Goal: Information Seeking & Learning: Learn about a topic

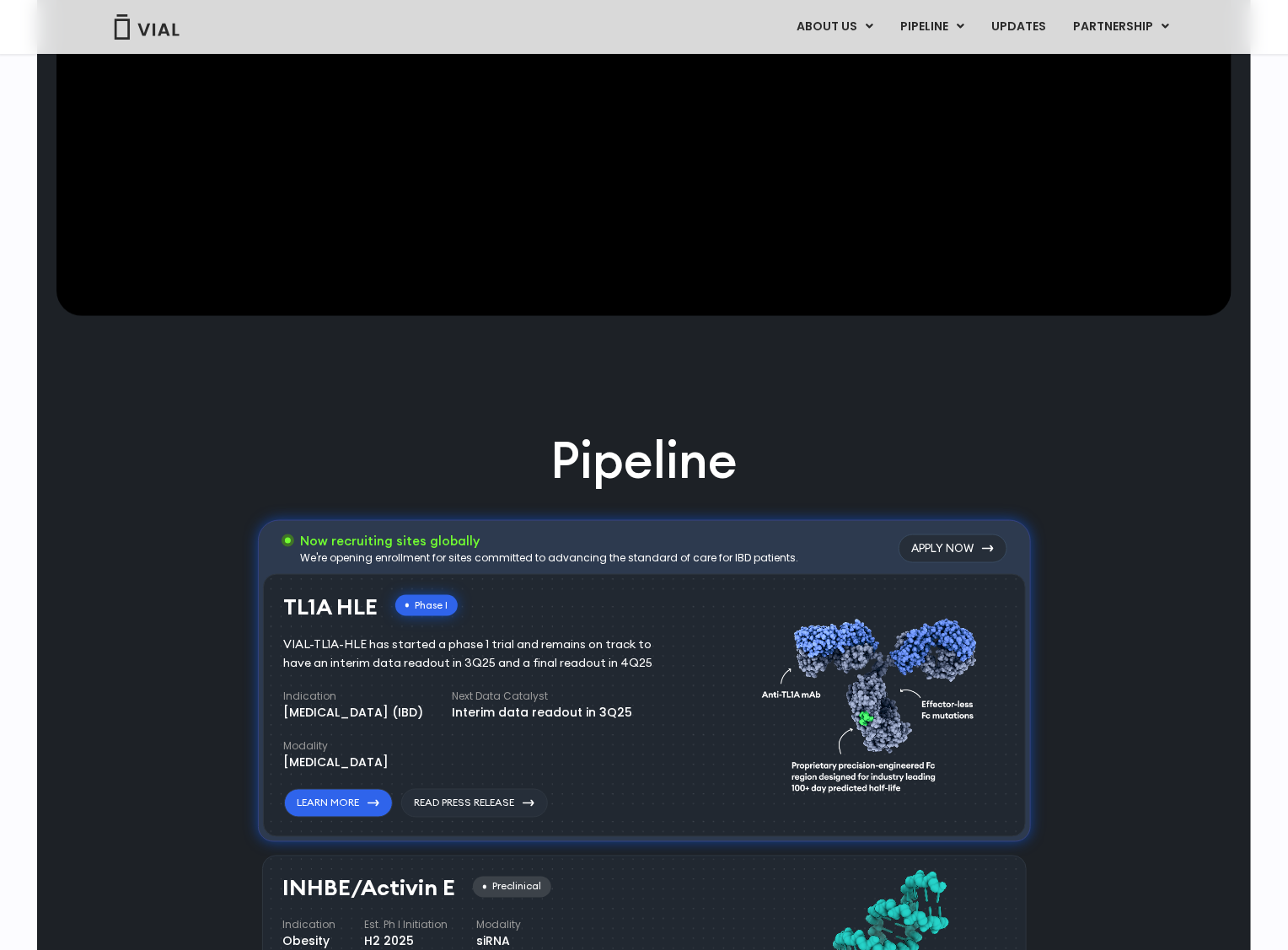
scroll to position [83, 0]
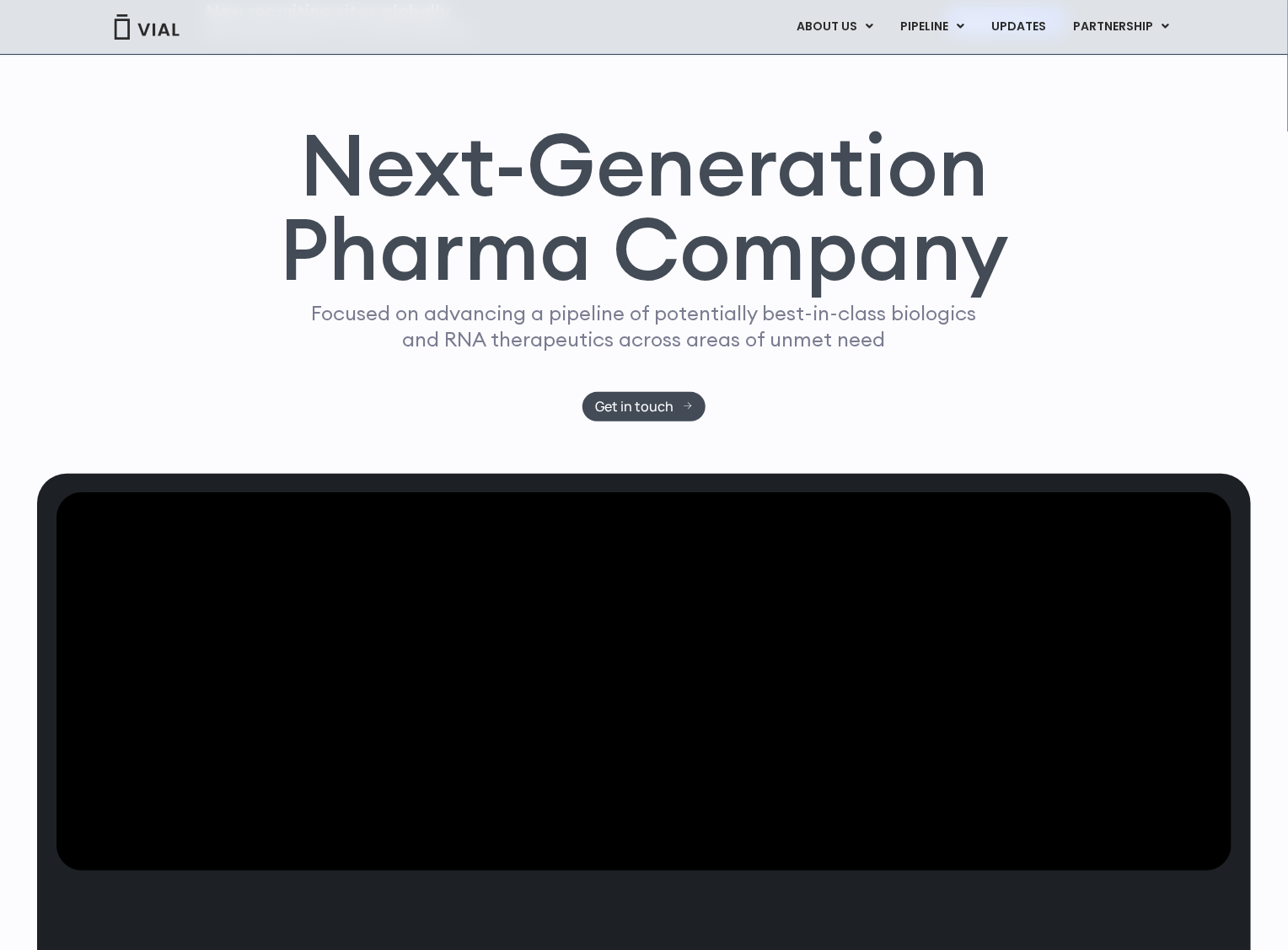
click at [853, 27] on link "ABOUT US" at bounding box center [834, 26] width 103 height 28
click at [868, 31] on link "ABOUT US" at bounding box center [834, 26] width 103 height 28
click at [870, 28] on icon at bounding box center [869, 26] width 8 height 12
click at [838, 31] on link "ABOUT US" at bounding box center [834, 26] width 103 height 28
click at [873, 27] on icon at bounding box center [869, 26] width 8 height 12
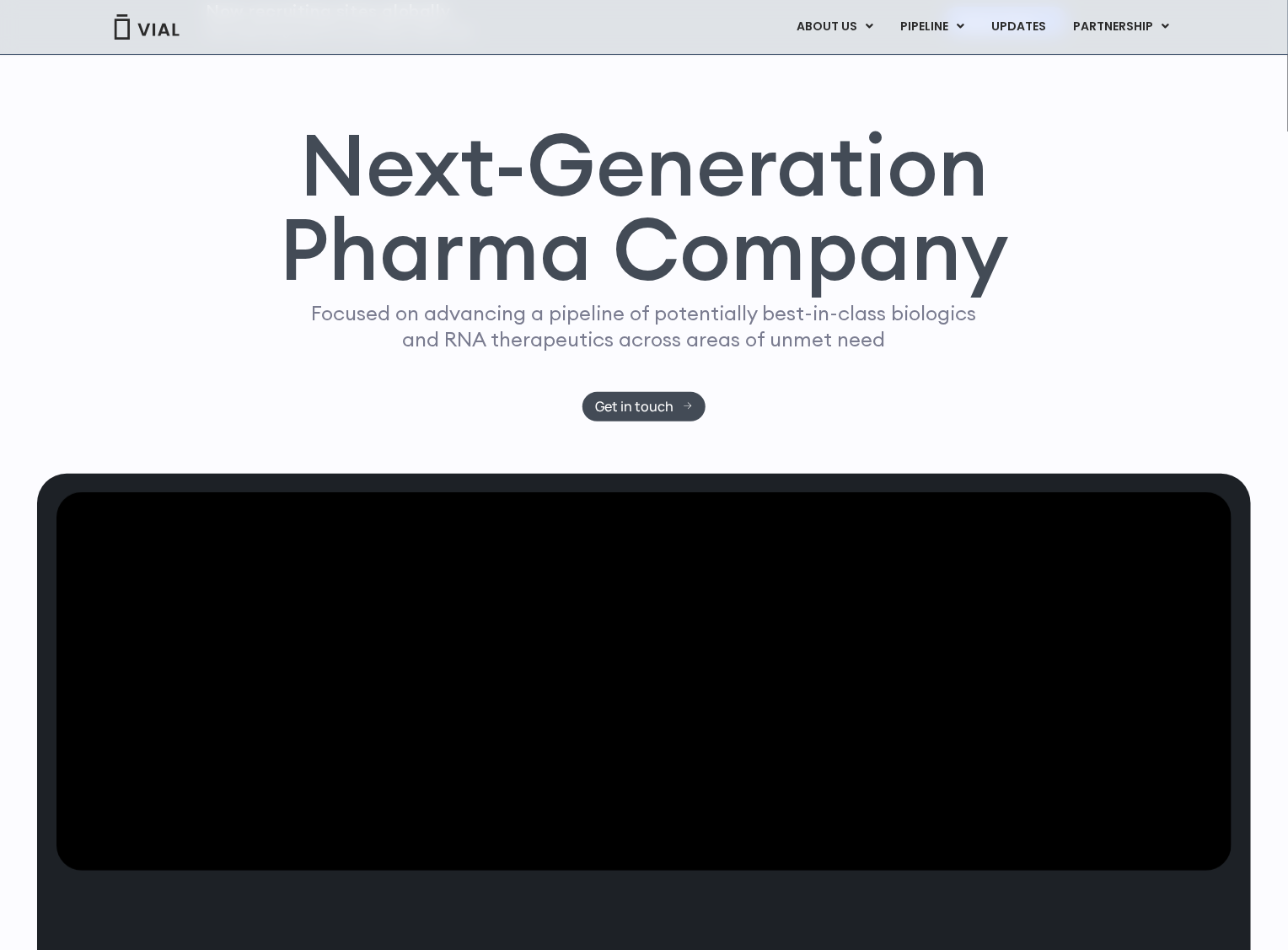
click at [857, 65] on link "ABOUT US" at bounding box center [863, 68] width 148 height 26
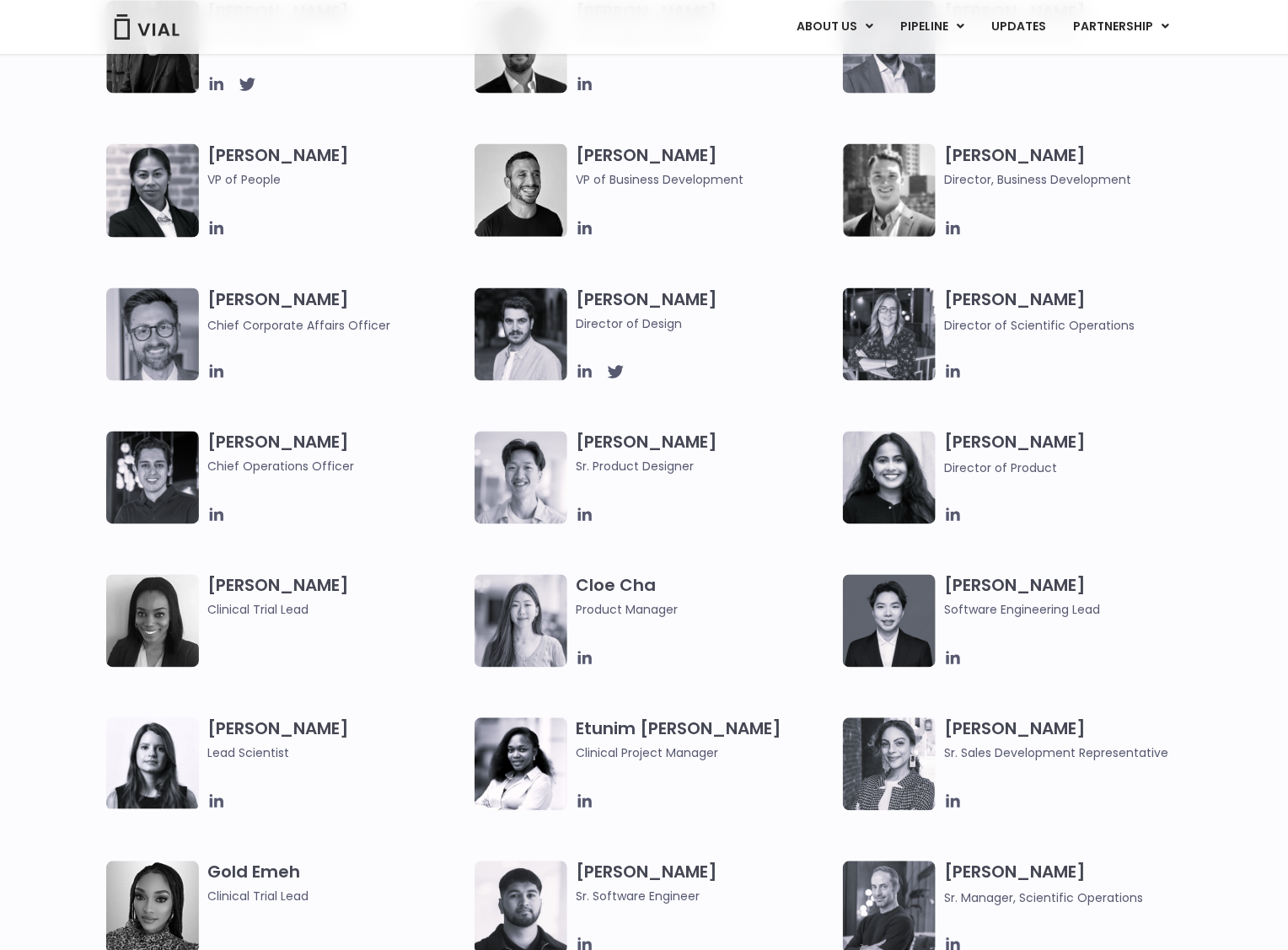
scroll to position [674, 0]
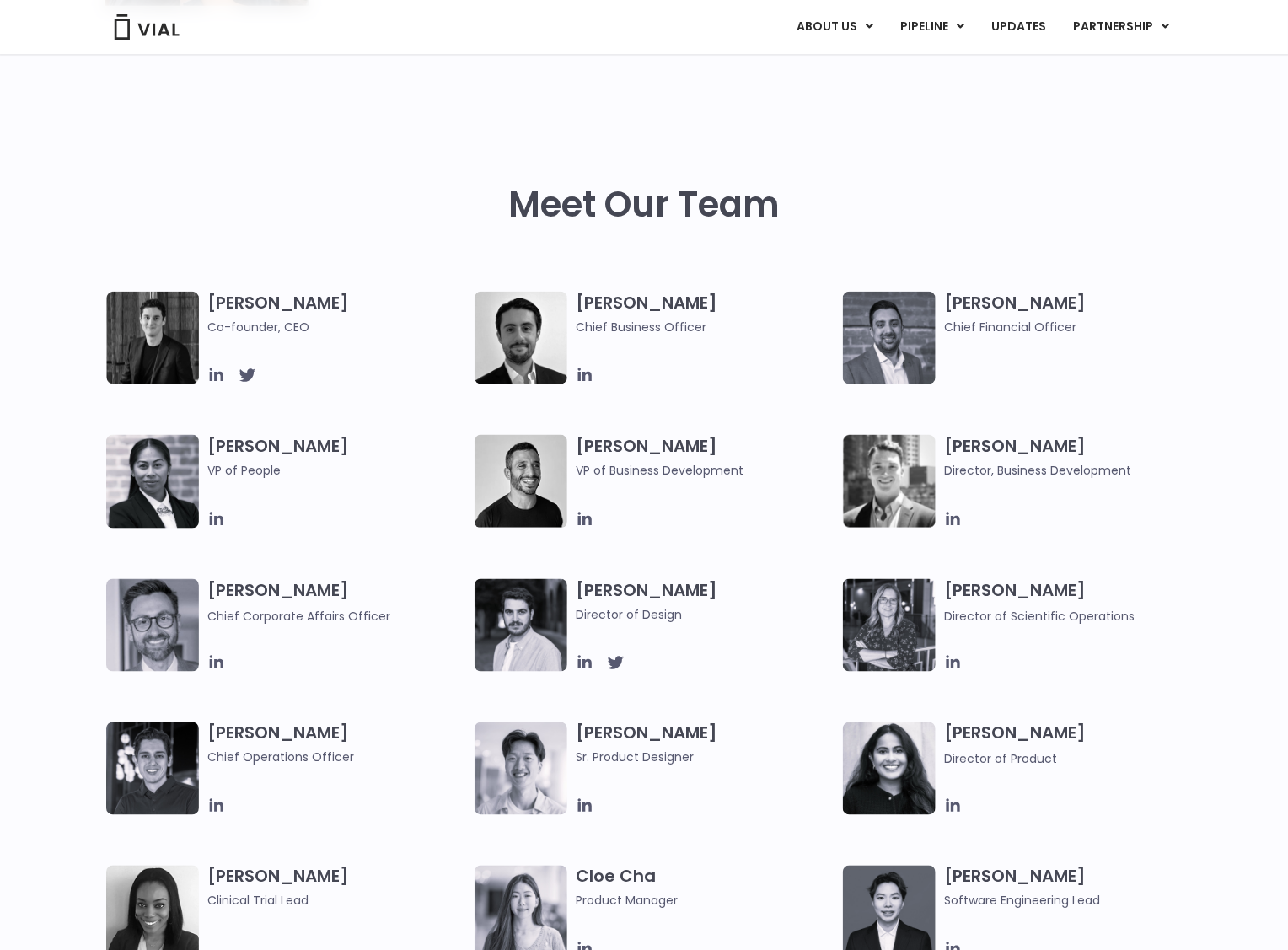
click at [922, 27] on link "PIPELINE" at bounding box center [932, 26] width 90 height 28
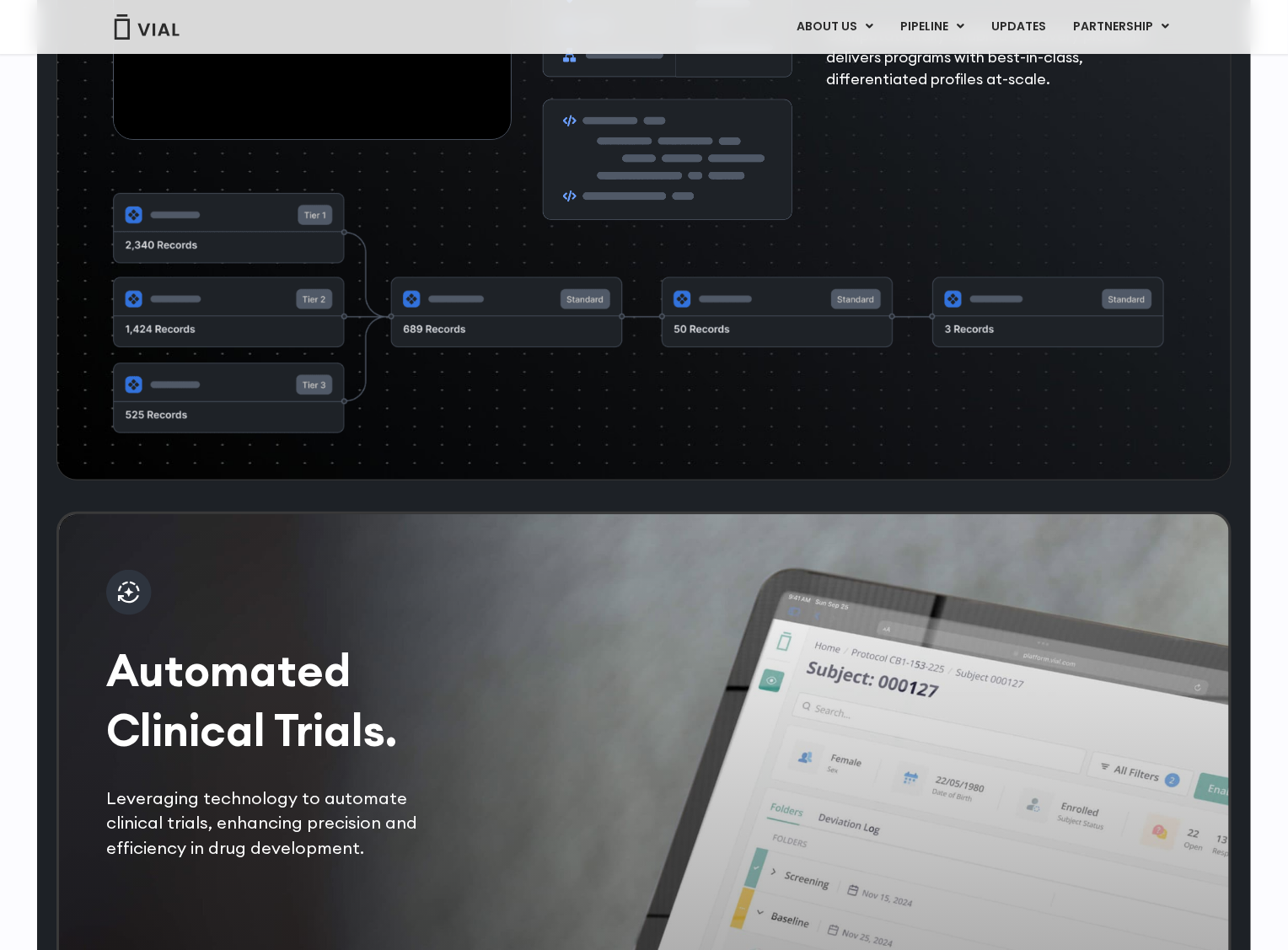
scroll to position [2845, 0]
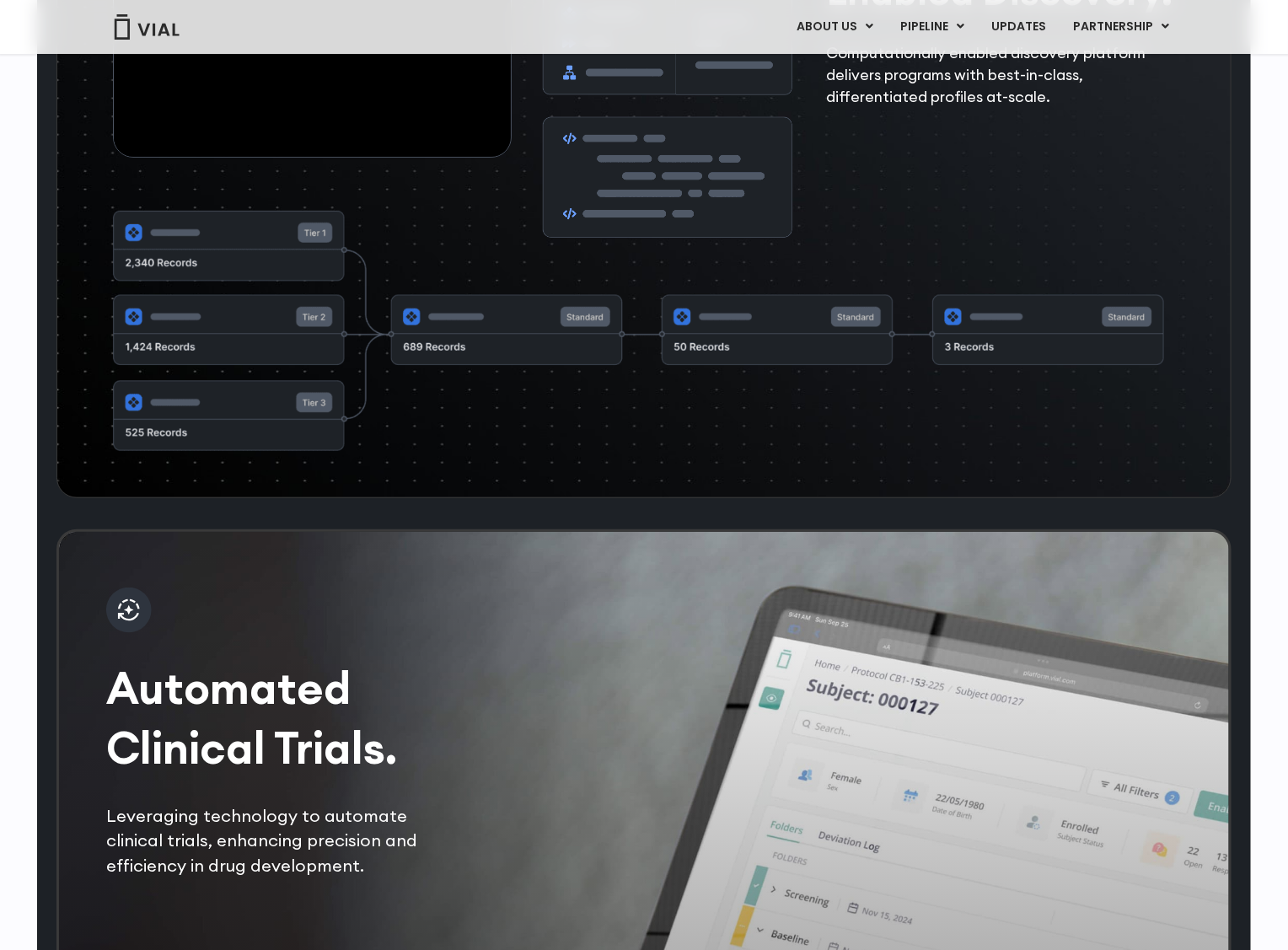
click at [956, 61] on link "TL1A HLE" at bounding box center [966, 68] width 148 height 26
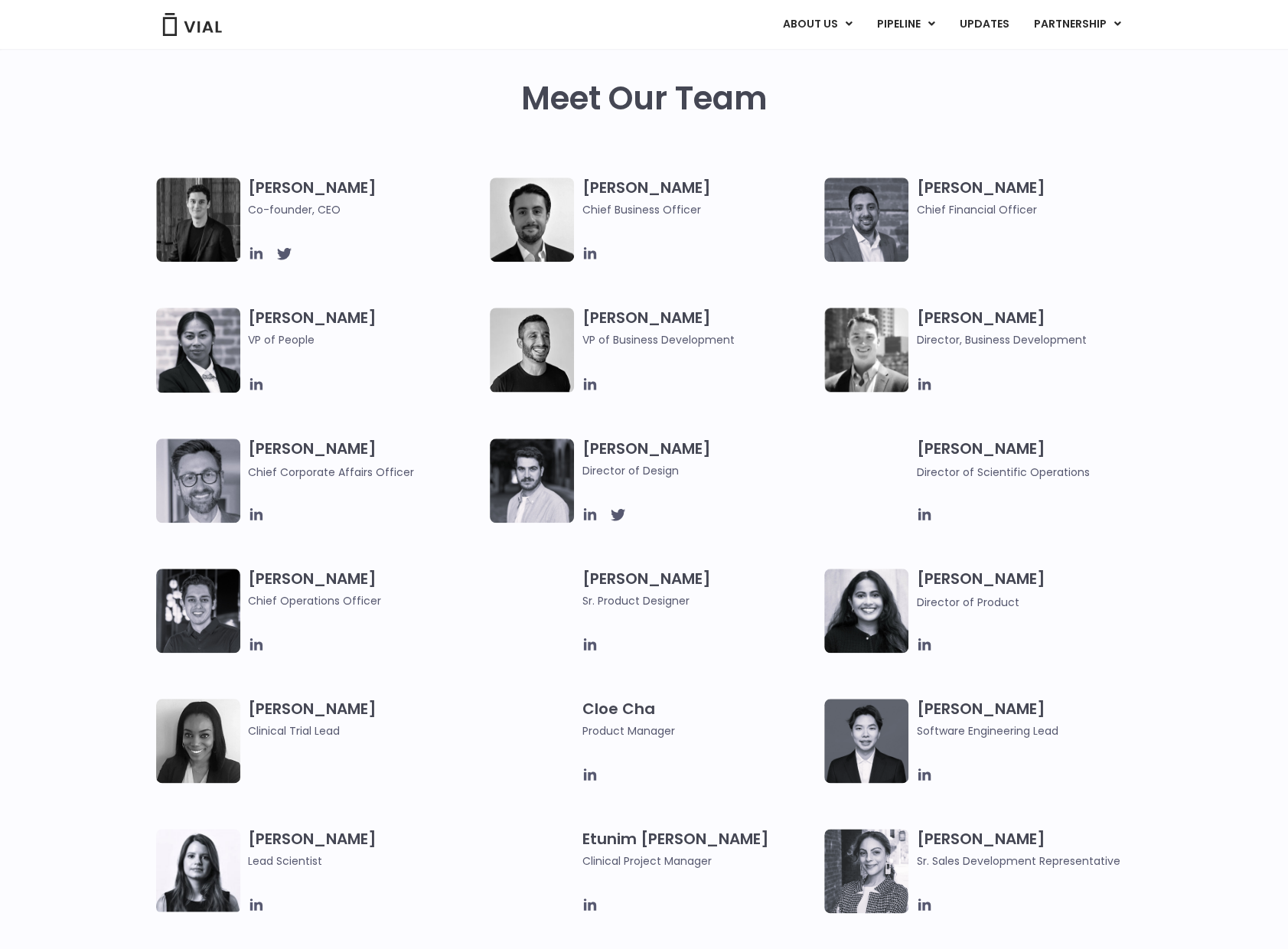
scroll to position [613, 0]
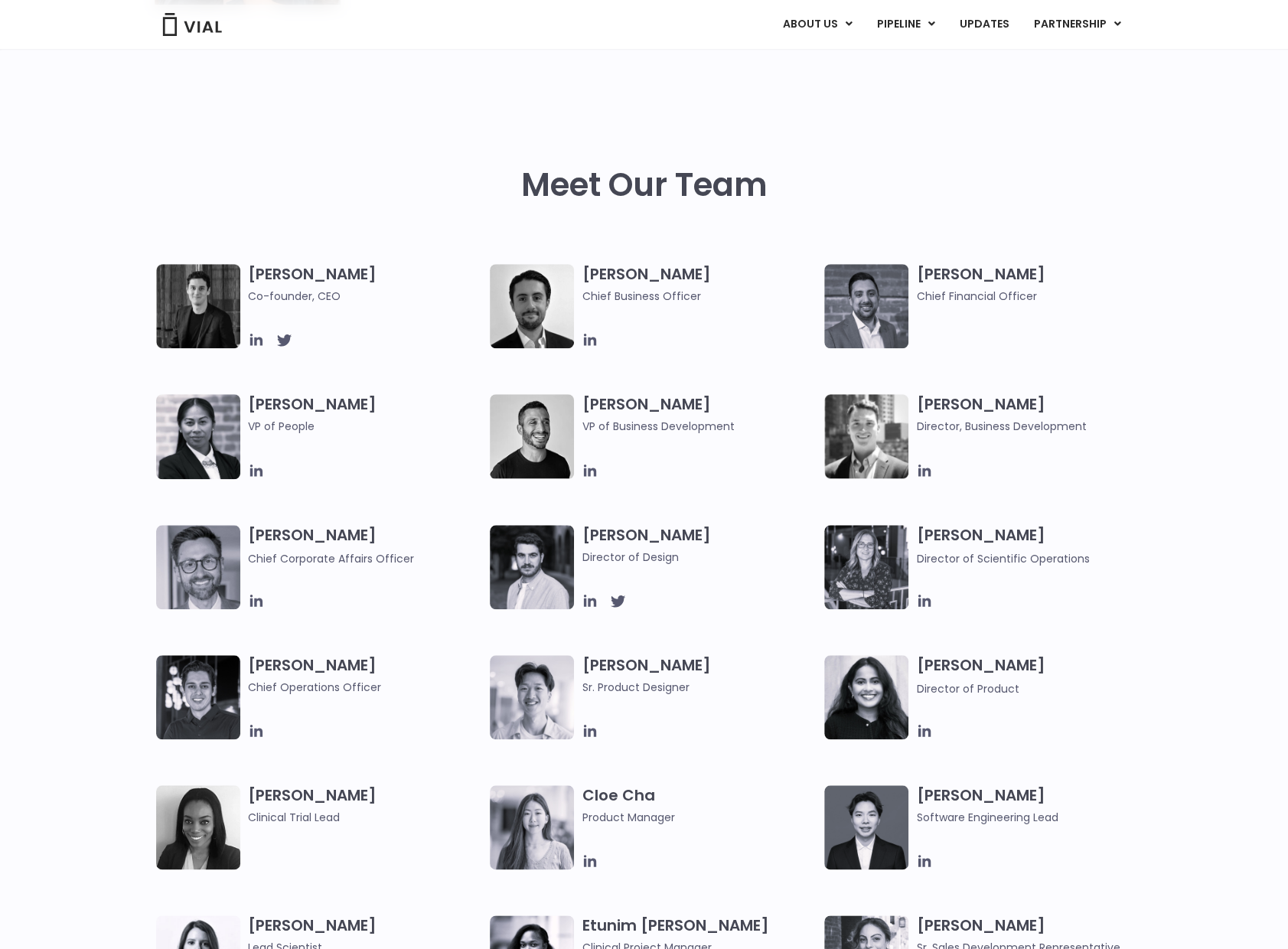
drag, startPoint x: 250, startPoint y: 270, endPoint x: 345, endPoint y: 265, distance: 95.1
click at [345, 265] on h3 "Simon Burns Co-founder, CEO" at bounding box center [365, 284] width 235 height 41
drag, startPoint x: 345, startPoint y: 265, endPoint x: 336, endPoint y: 273, distance: 12.0
copy h3 "Simon Burns"
drag, startPoint x: 916, startPoint y: 274, endPoint x: 1021, endPoint y: 270, distance: 105.1
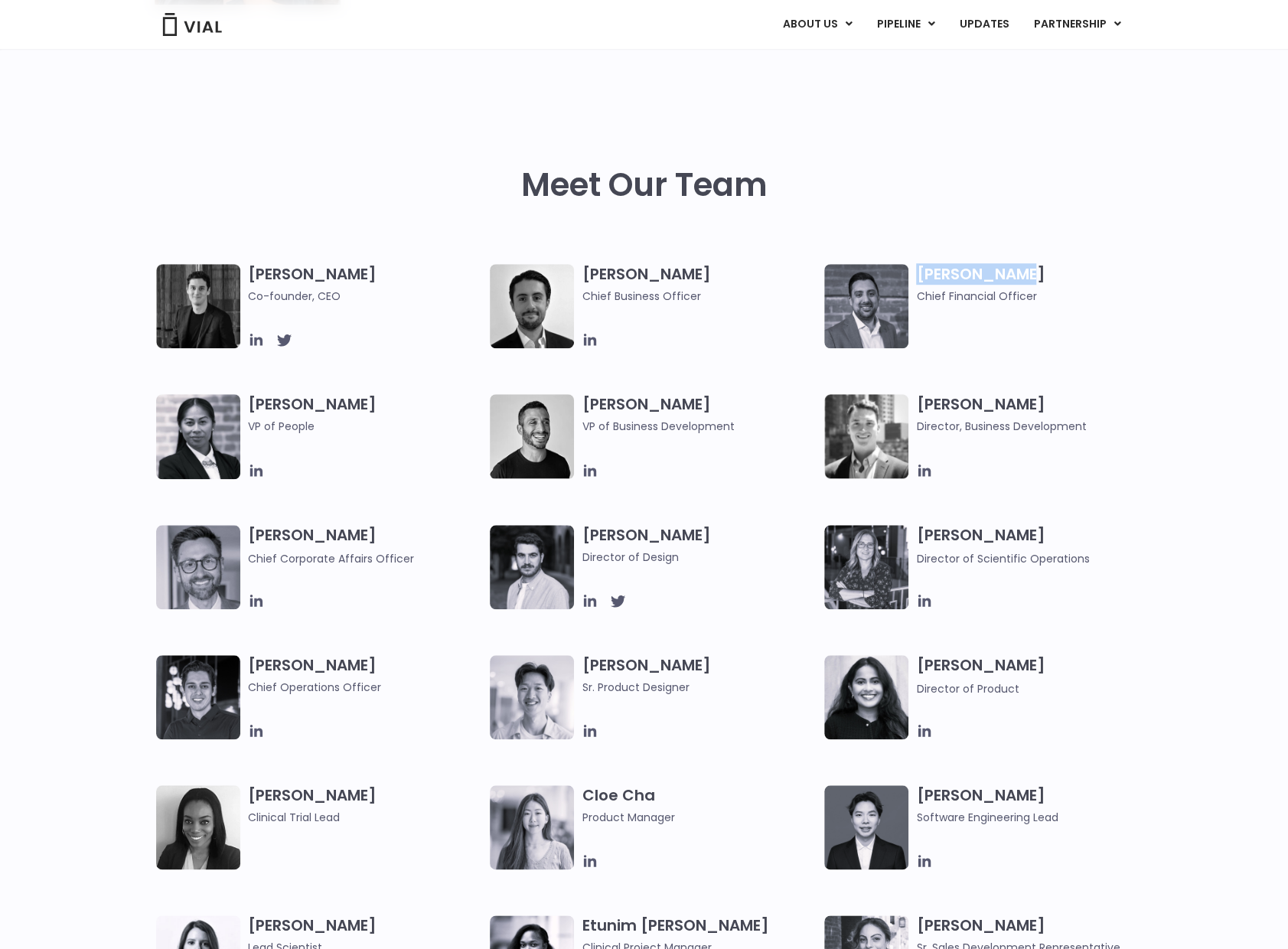
click at [1017, 270] on h3 "Samir Meghji Chief Financial Officer" at bounding box center [1033, 284] width 235 height 41
copy h3 "Samir Meghji"
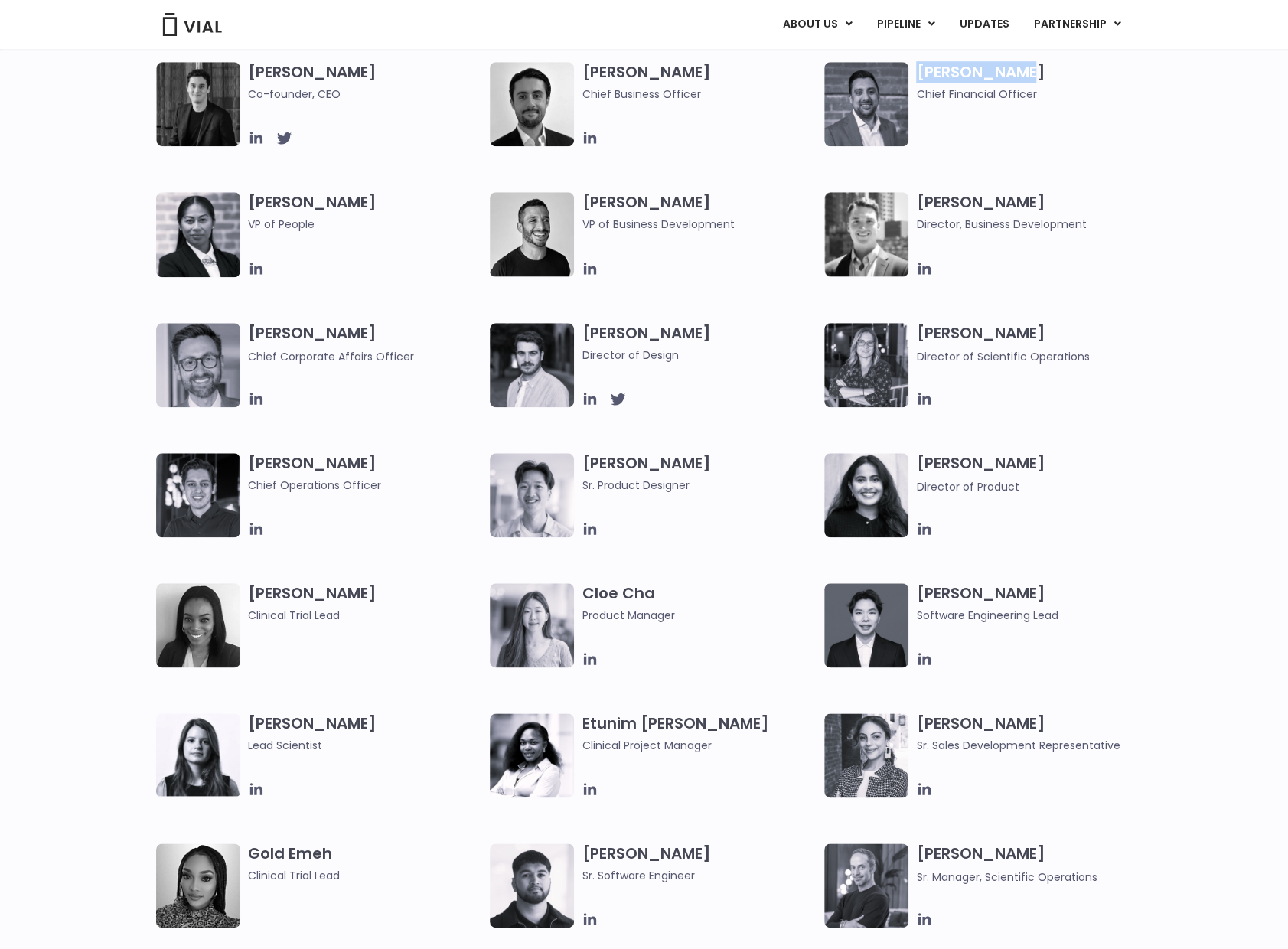
scroll to position [918, 0]
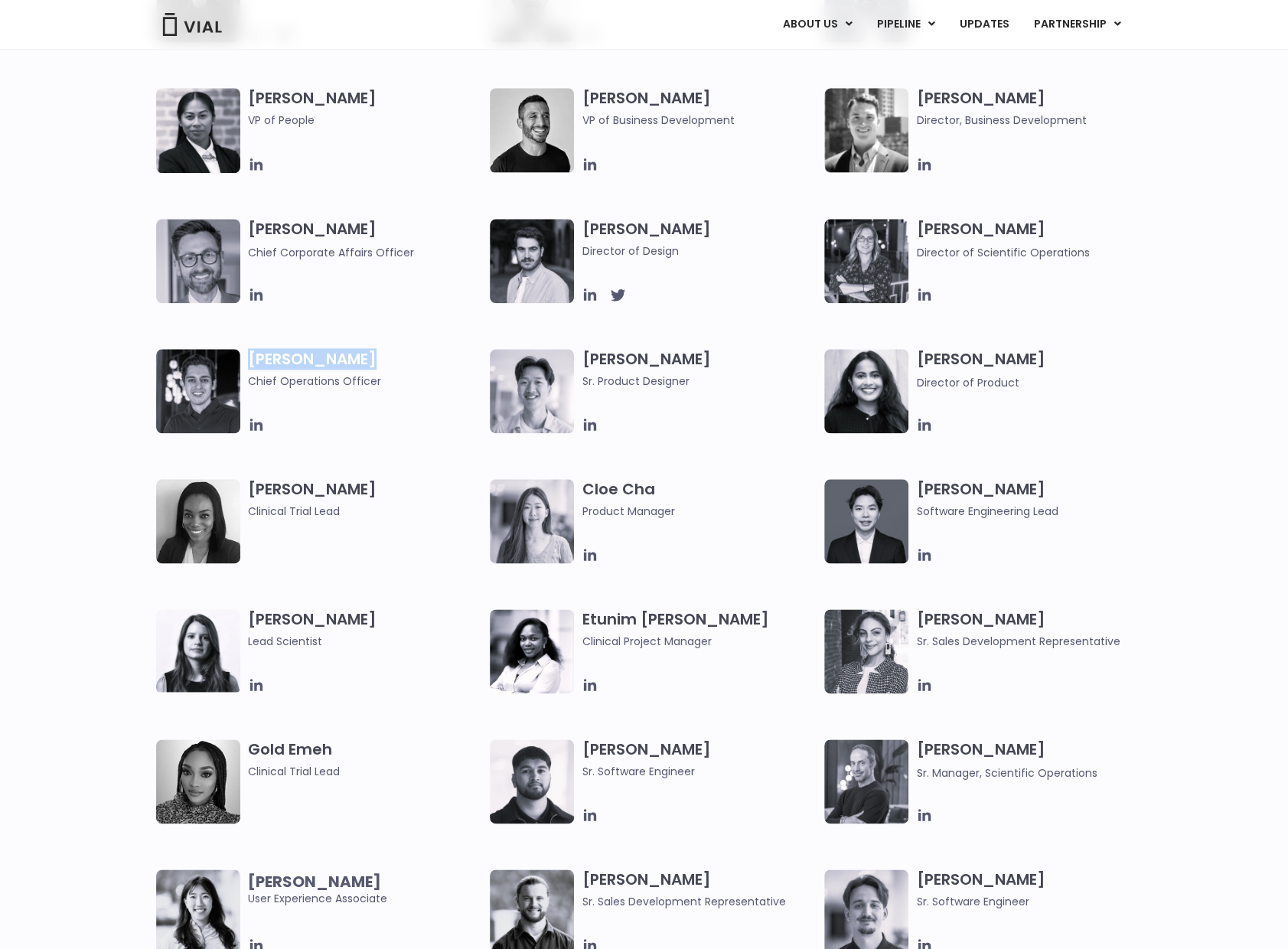
drag, startPoint x: 249, startPoint y: 357, endPoint x: 367, endPoint y: 358, distance: 118.0
click at [366, 351] on h3 "Joshua Pascoe Chief Operations Officer" at bounding box center [365, 369] width 235 height 41
drag, startPoint x: 367, startPoint y: 358, endPoint x: 355, endPoint y: 358, distance: 12.0
copy h3 "Joshua Pascoe"
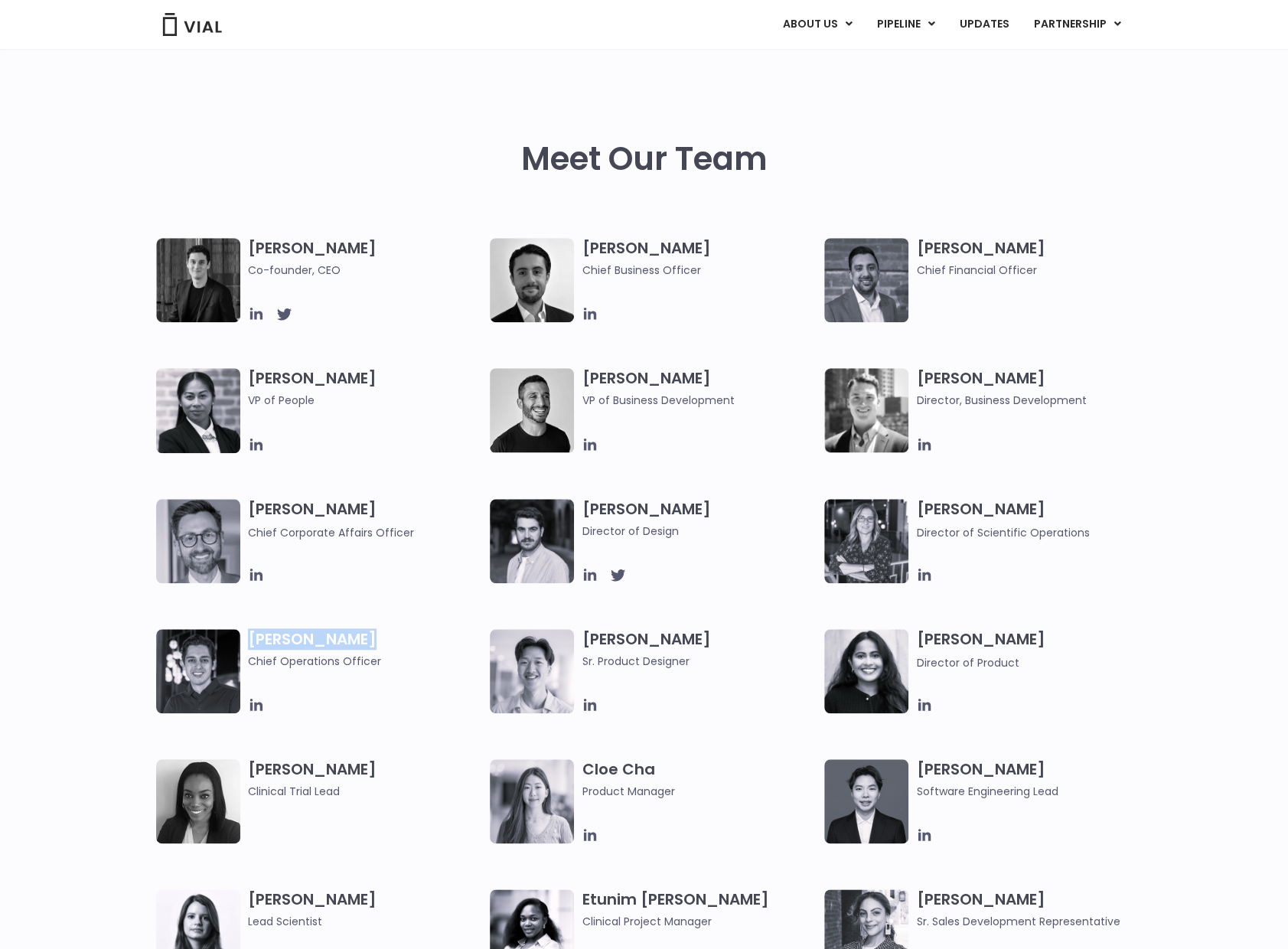
scroll to position [459, 0]
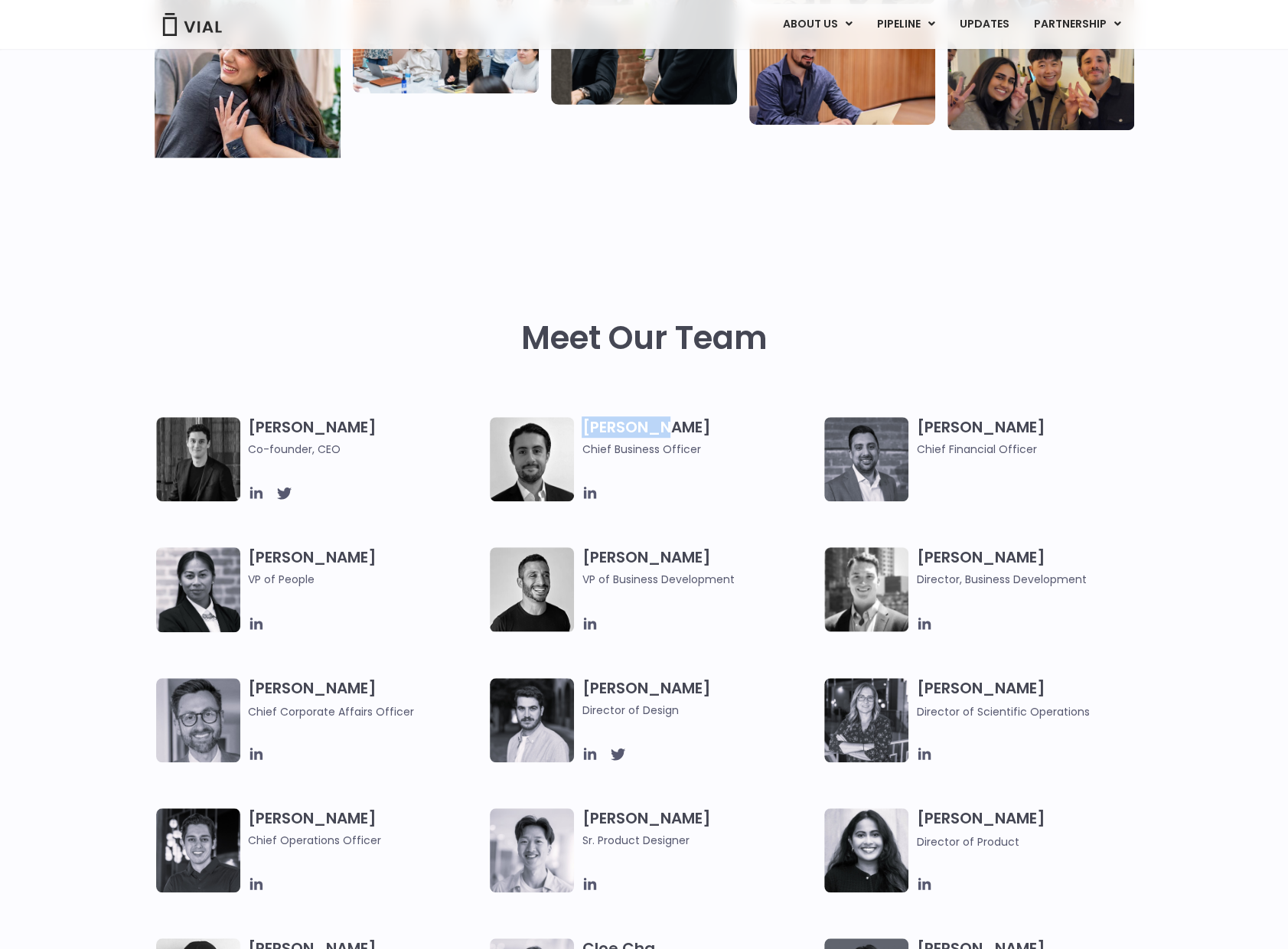
drag, startPoint x: 583, startPoint y: 429, endPoint x: 669, endPoint y: 424, distance: 86.1
click at [671, 422] on h3 "Max James Chief Business Officer" at bounding box center [699, 438] width 235 height 41
drag, startPoint x: 669, startPoint y: 424, endPoint x: 662, endPoint y: 426, distance: 7.3
copy h3 "Max James"
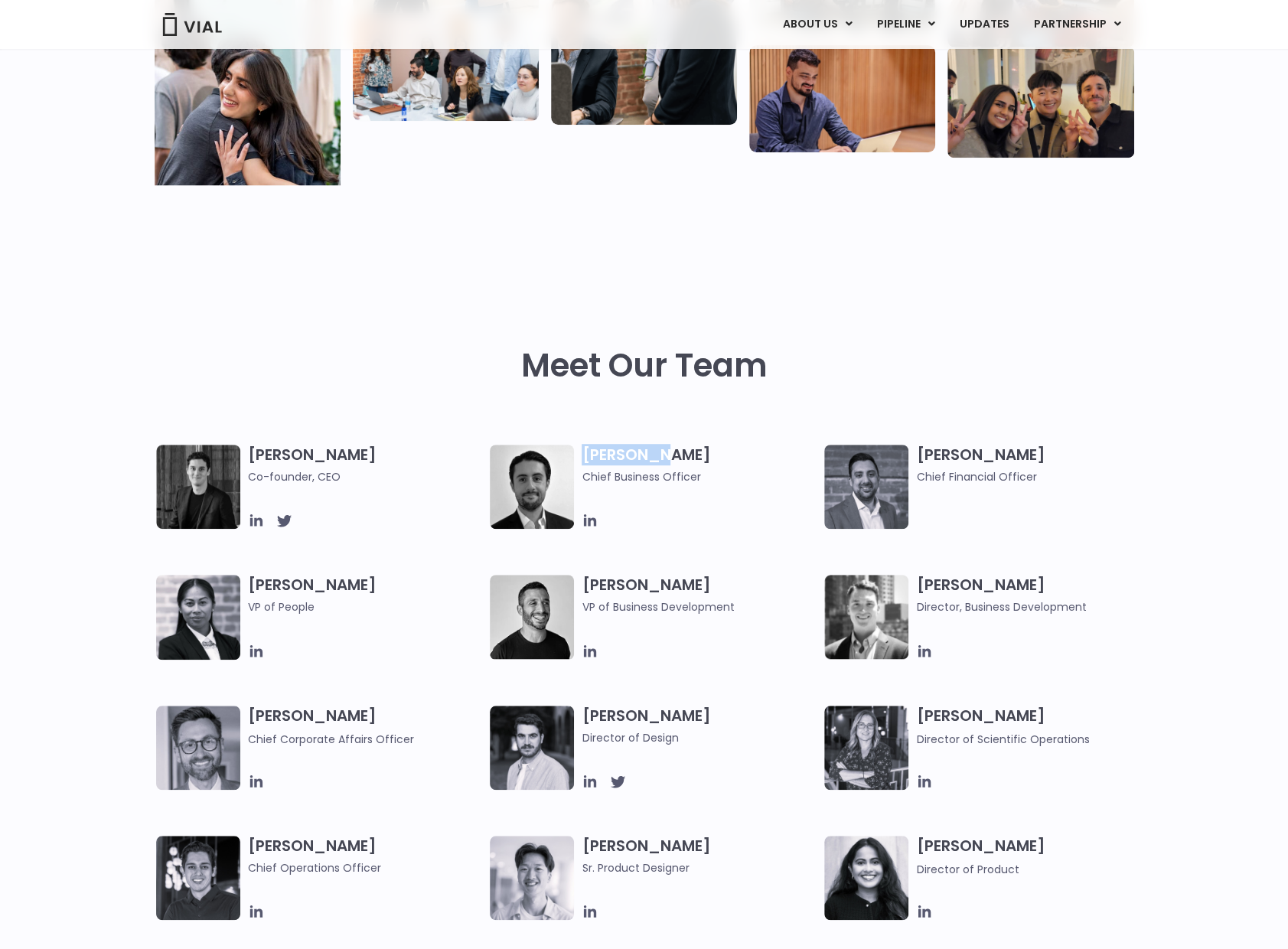
scroll to position [535, 0]
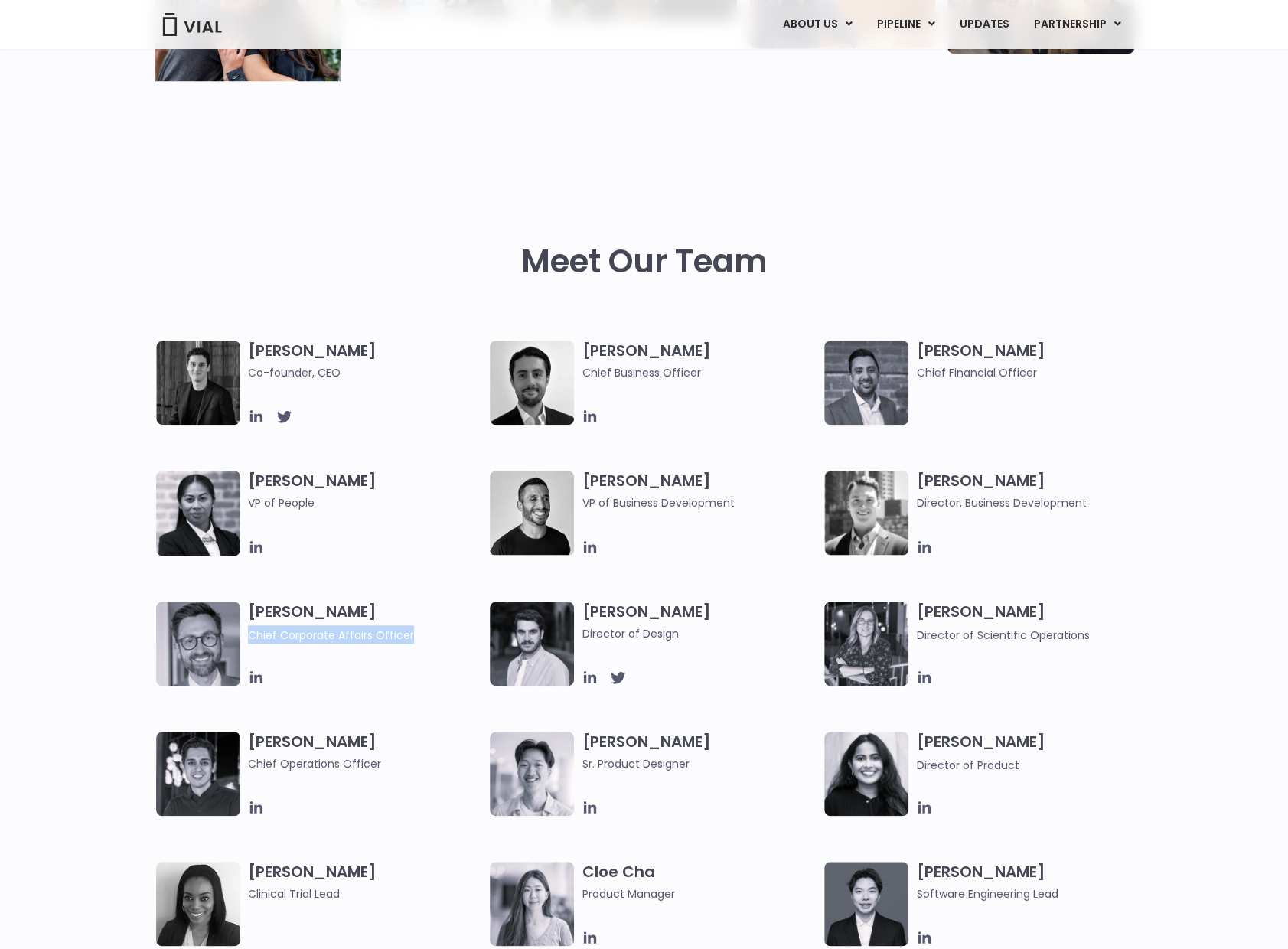
drag, startPoint x: 250, startPoint y: 632, endPoint x: 431, endPoint y: 626, distance: 181.1
click at [431, 626] on span "Chief Corporate Affairs Officer" at bounding box center [365, 634] width 235 height 19
drag, startPoint x: 431, startPoint y: 626, endPoint x: 370, endPoint y: 641, distance: 62.8
copy span "Chief Corporate Affairs Officer"
drag, startPoint x: 249, startPoint y: 605, endPoint x: 401, endPoint y: 605, distance: 152.0
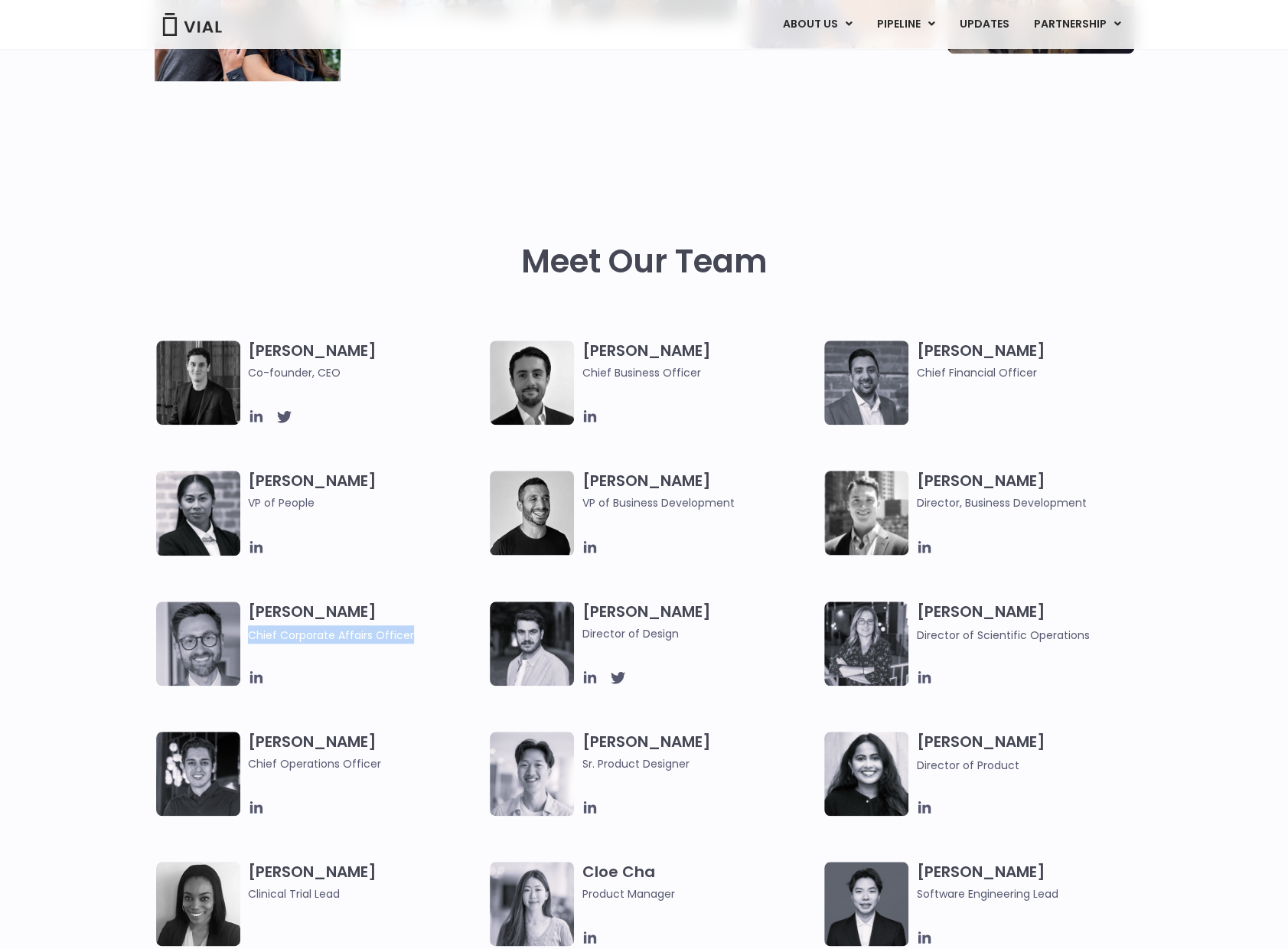
click at [401, 605] on h3 "Paolo Mastrangelo Chief Corporate Affairs Officer" at bounding box center [365, 622] width 235 height 42
drag, startPoint x: 401, startPoint y: 605, endPoint x: 393, endPoint y: 610, distance: 9.4
copy h3 "Paolo Mastrangelo"
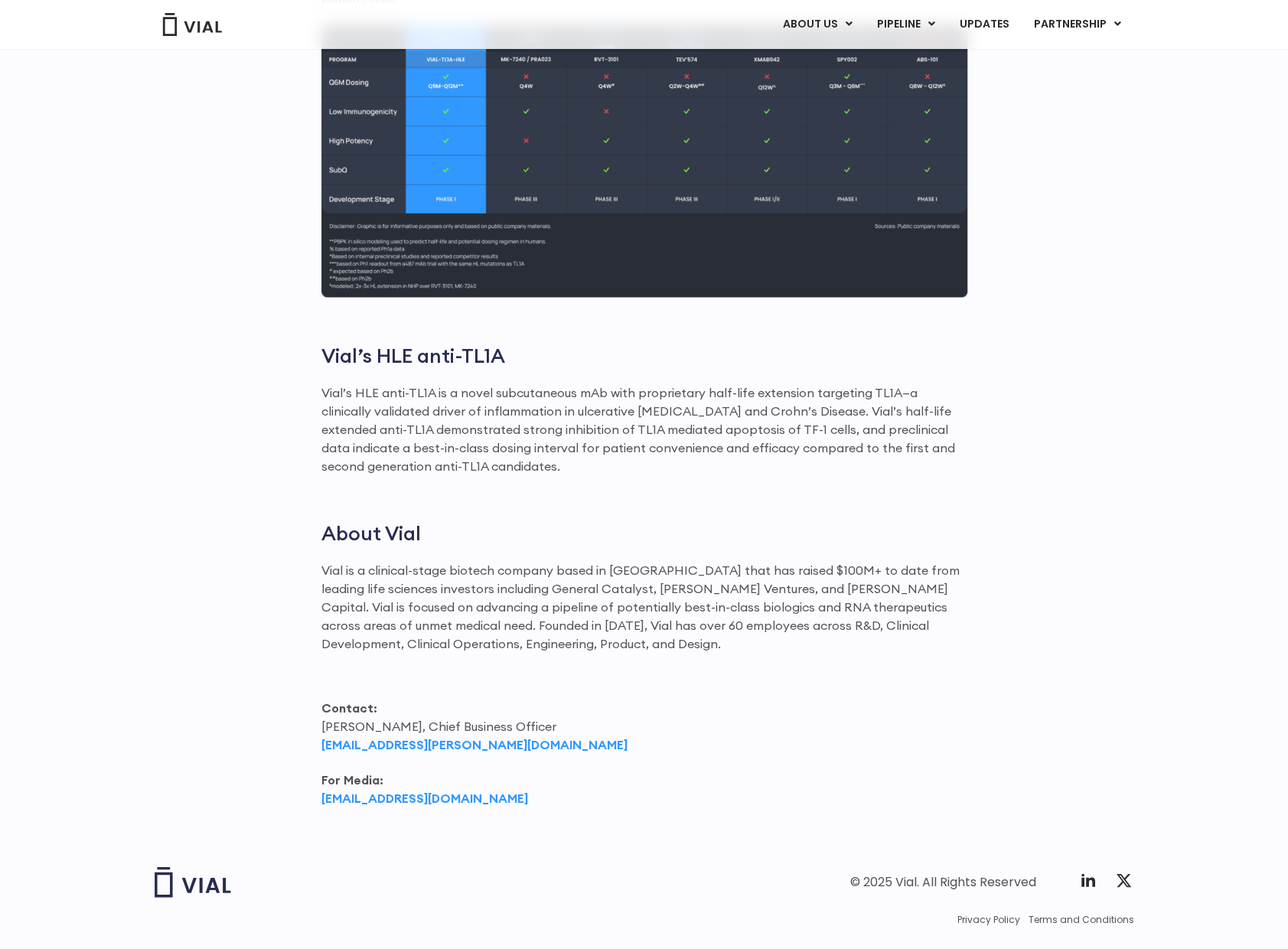
scroll to position [1628, 0]
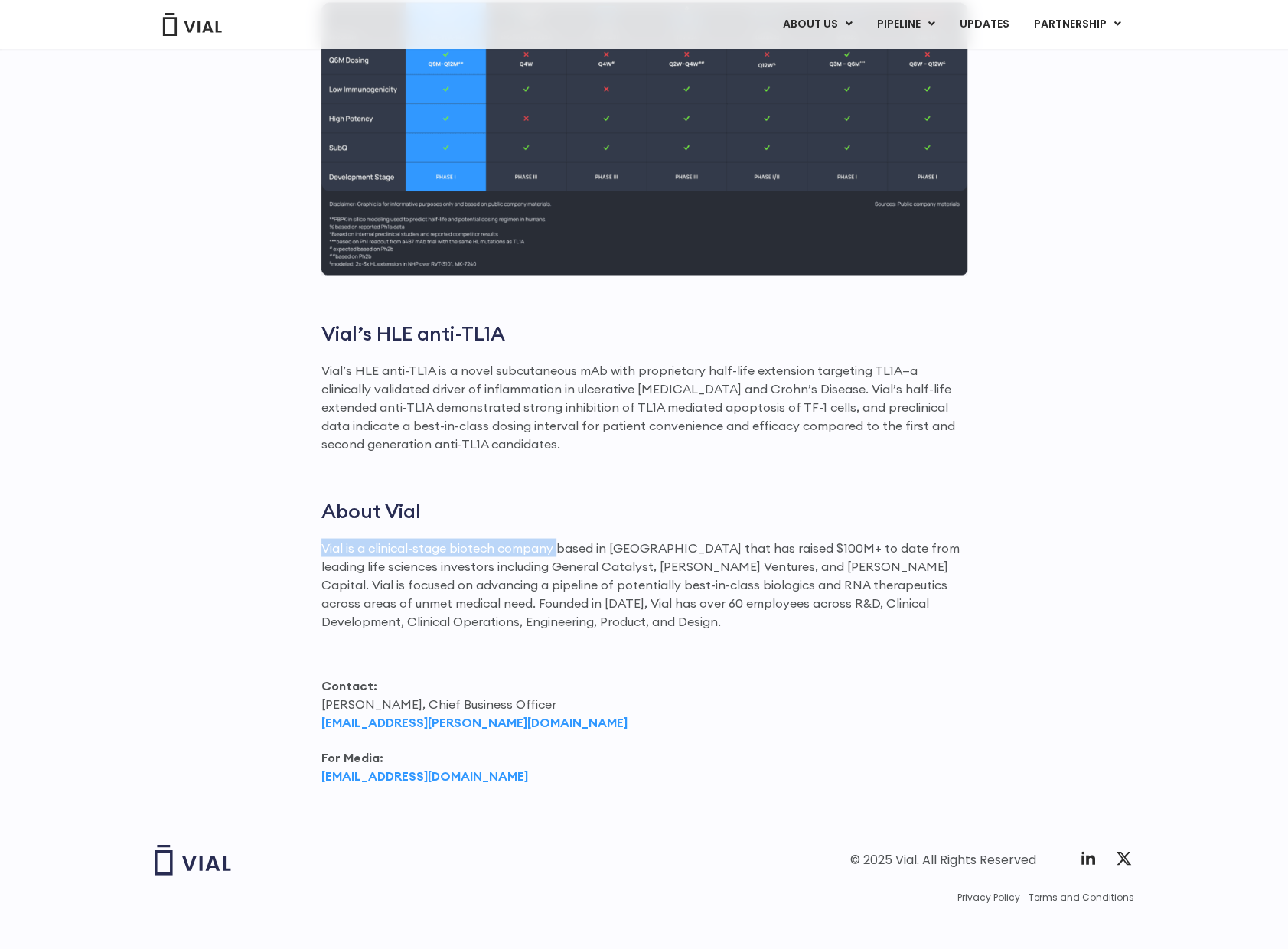
drag, startPoint x: 323, startPoint y: 528, endPoint x: 555, endPoint y: 530, distance: 232.0
click at [554, 538] on p "Vial is a clinical-stage biotech company based in [GEOGRAPHIC_DATA] that has ra…" at bounding box center [644, 583] width 646 height 91
copy p "Vial is a clinical-stage biotech company"
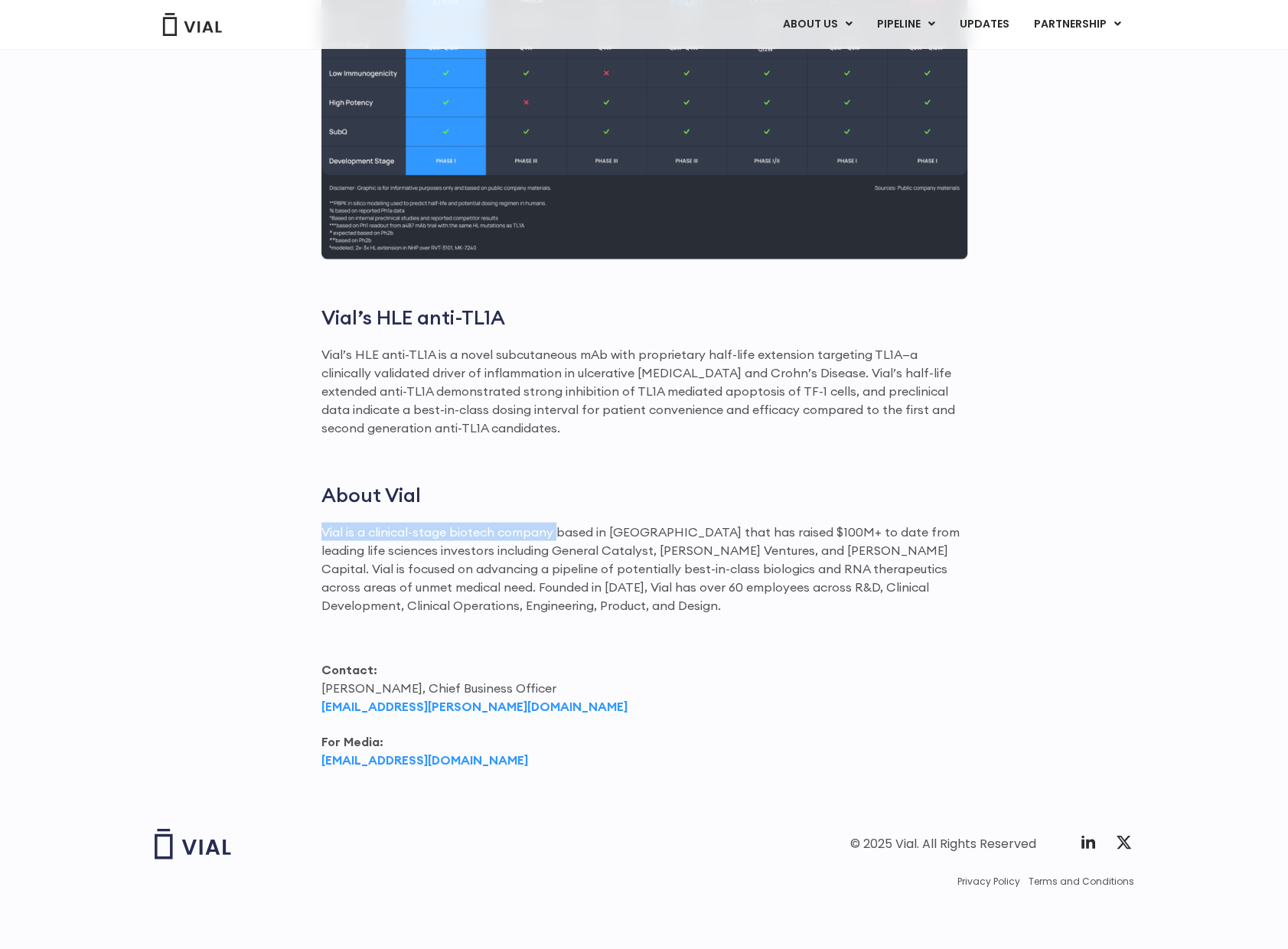
scroll to position [1610, 0]
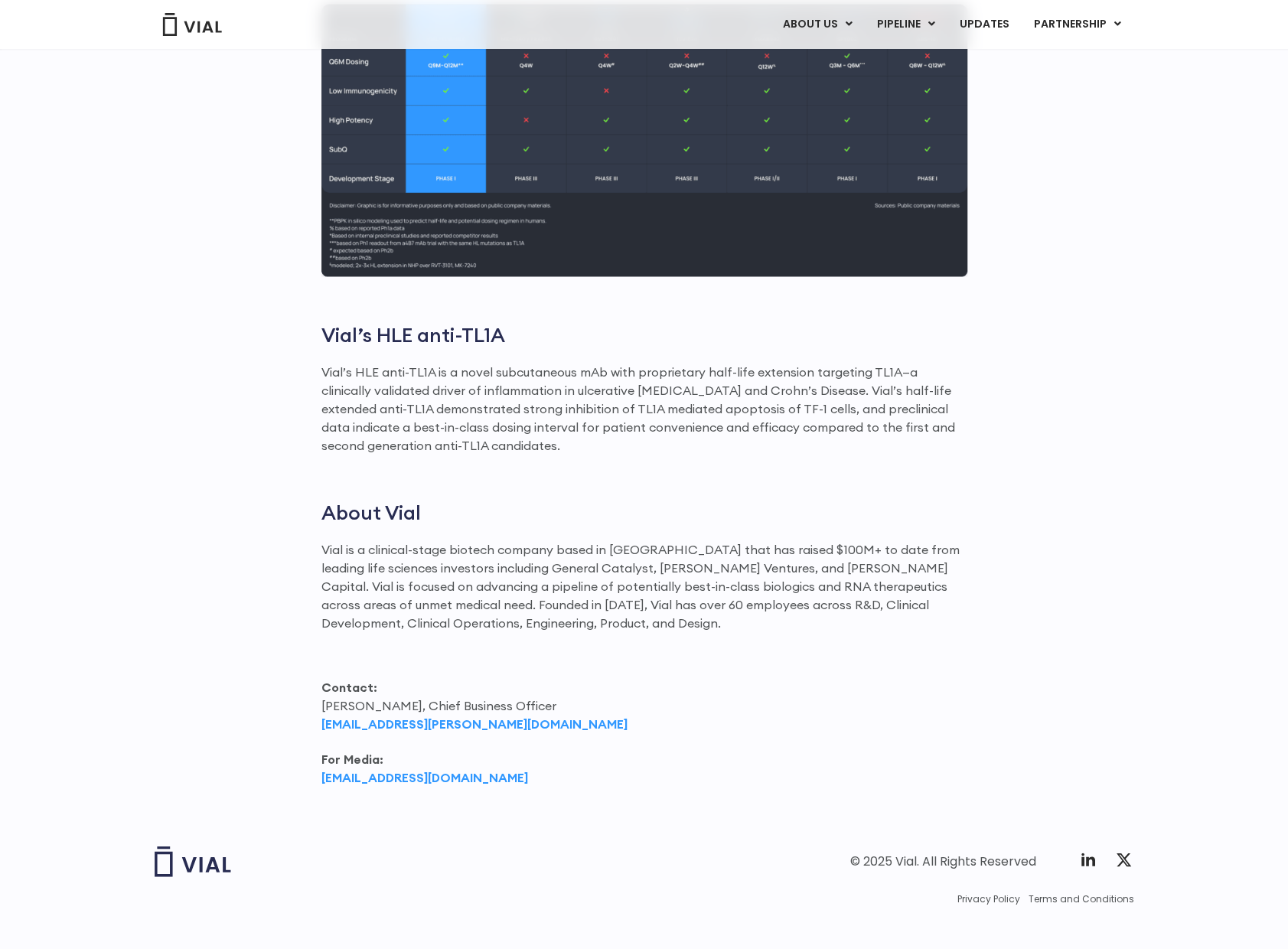
click at [659, 462] on div "First-in-human dosing has successfully commenced with healthy volunteers Primar…" at bounding box center [644, 98] width 646 height 1378
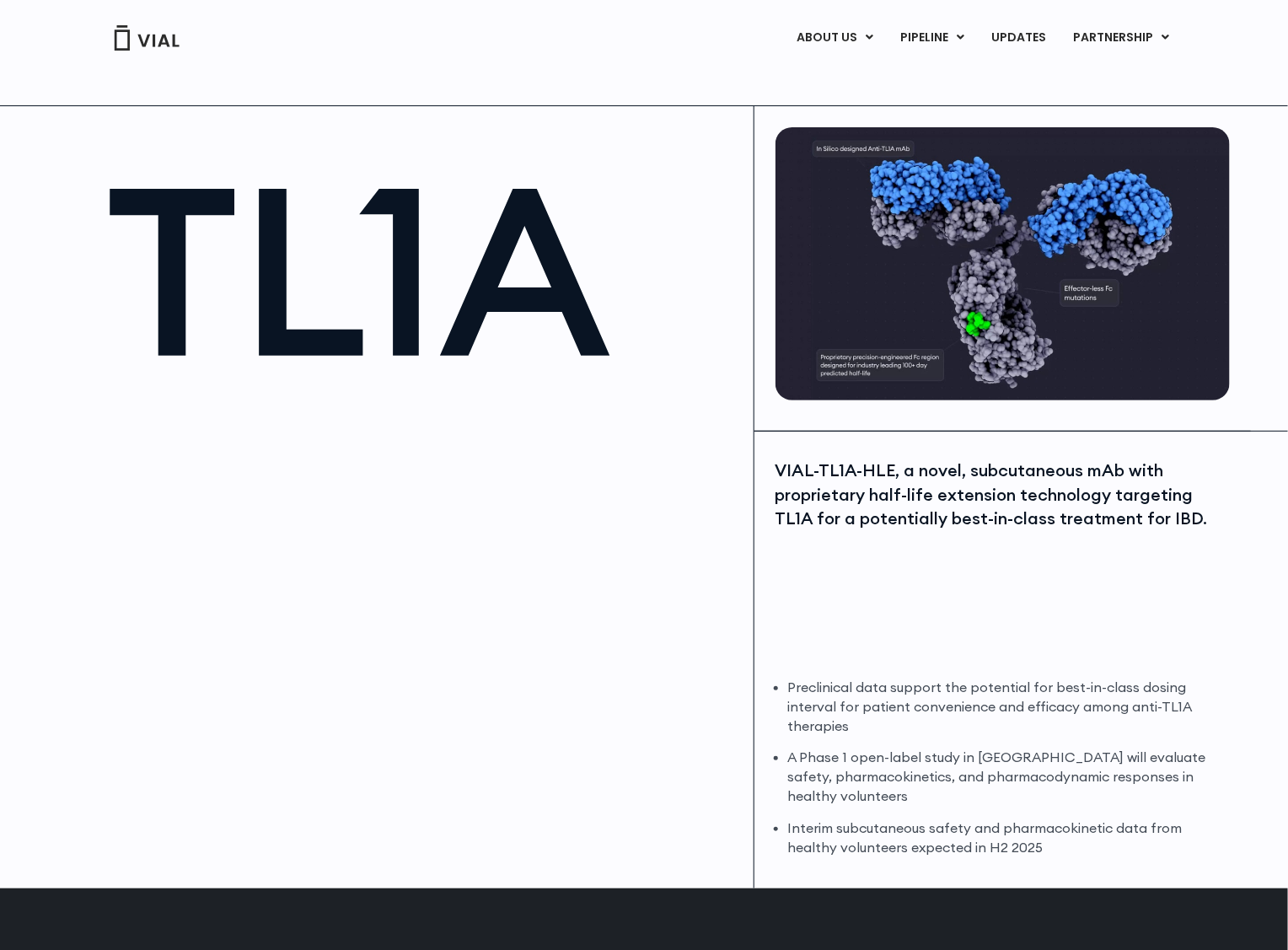
click at [736, 382] on h1 "TL1A" at bounding box center [422, 270] width 632 height 236
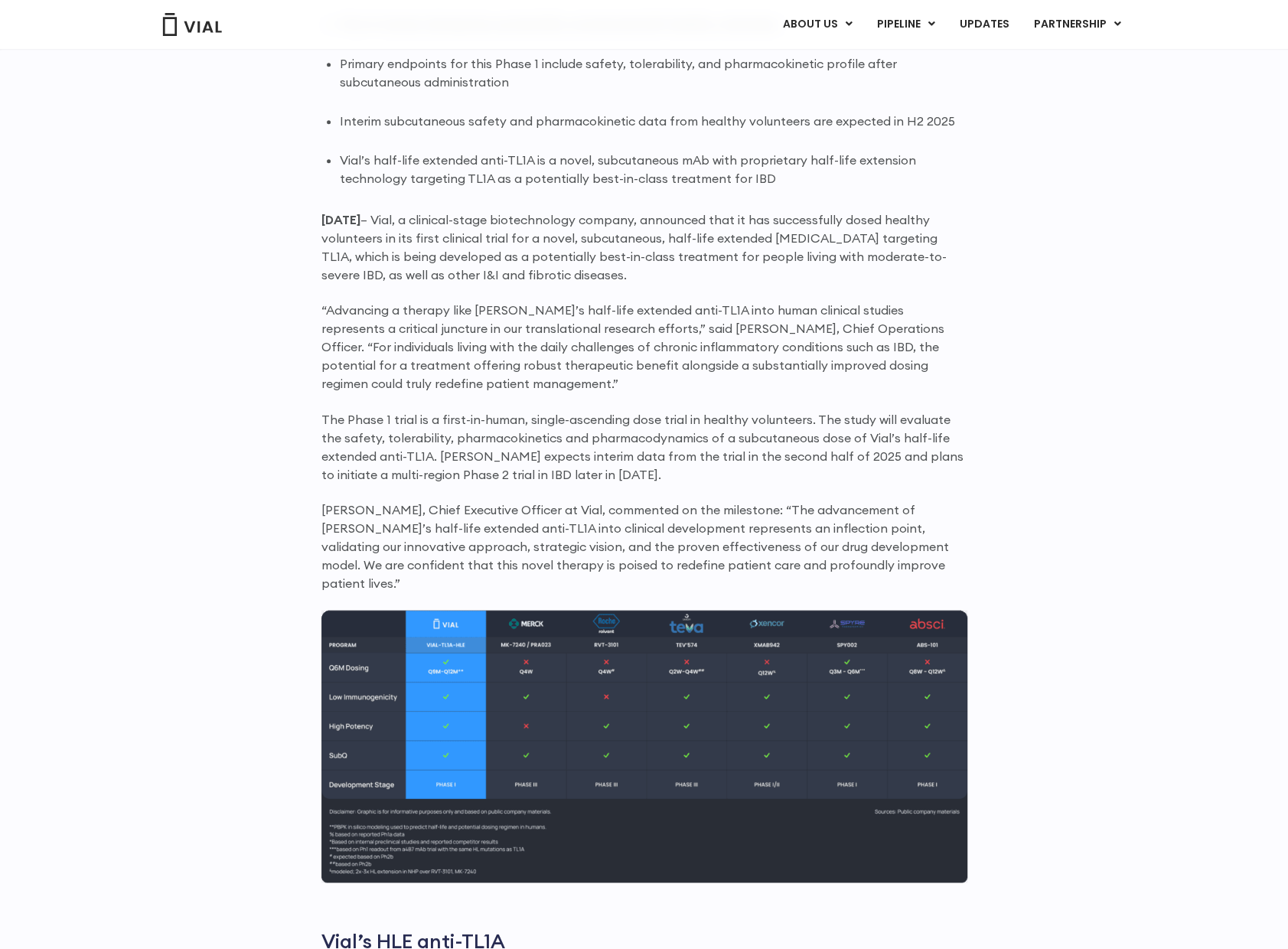
scroll to position [978, 0]
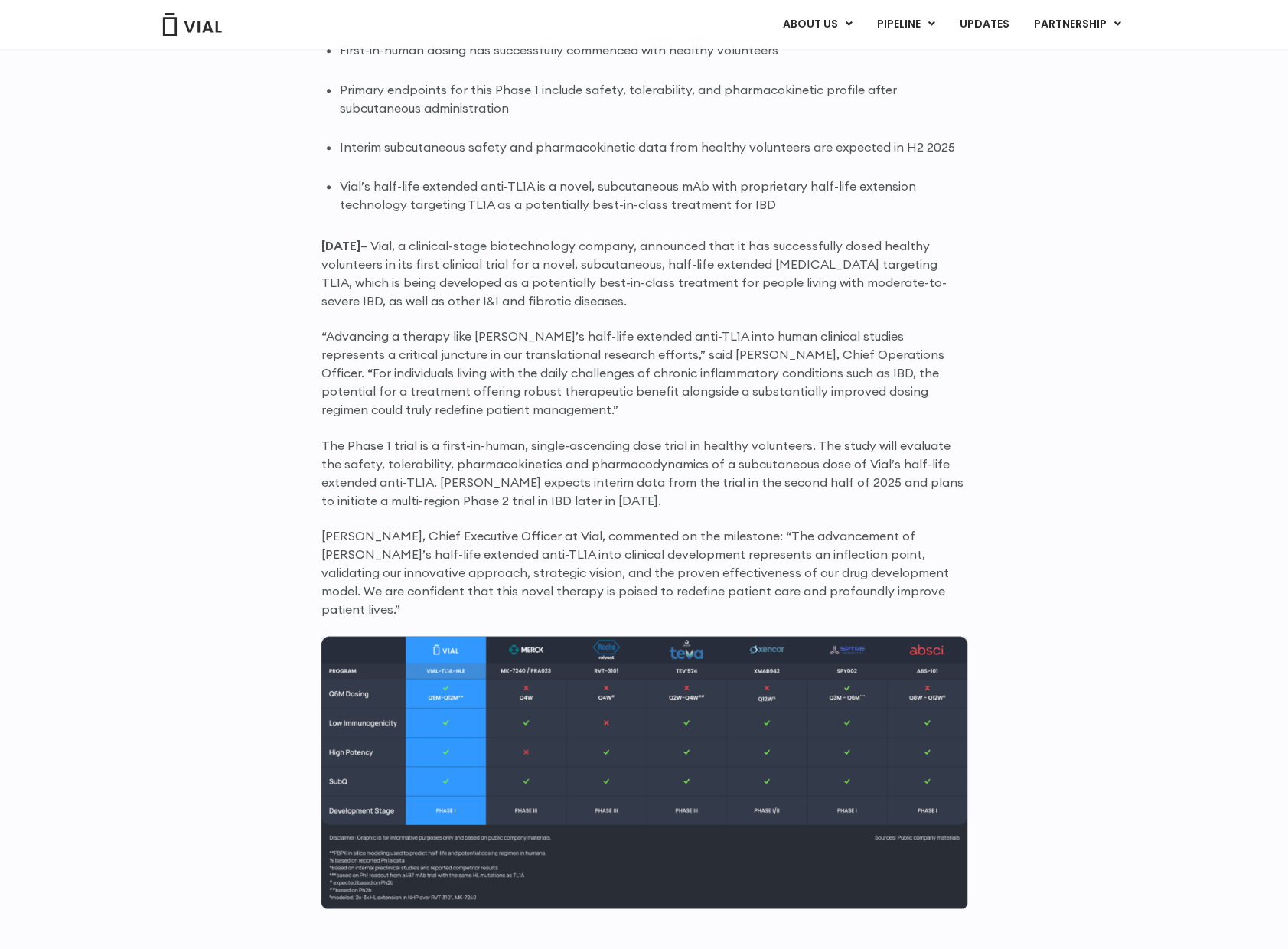
click at [1055, 75] on link "PHASE 2" at bounding box center [1079, 76] width 134 height 25
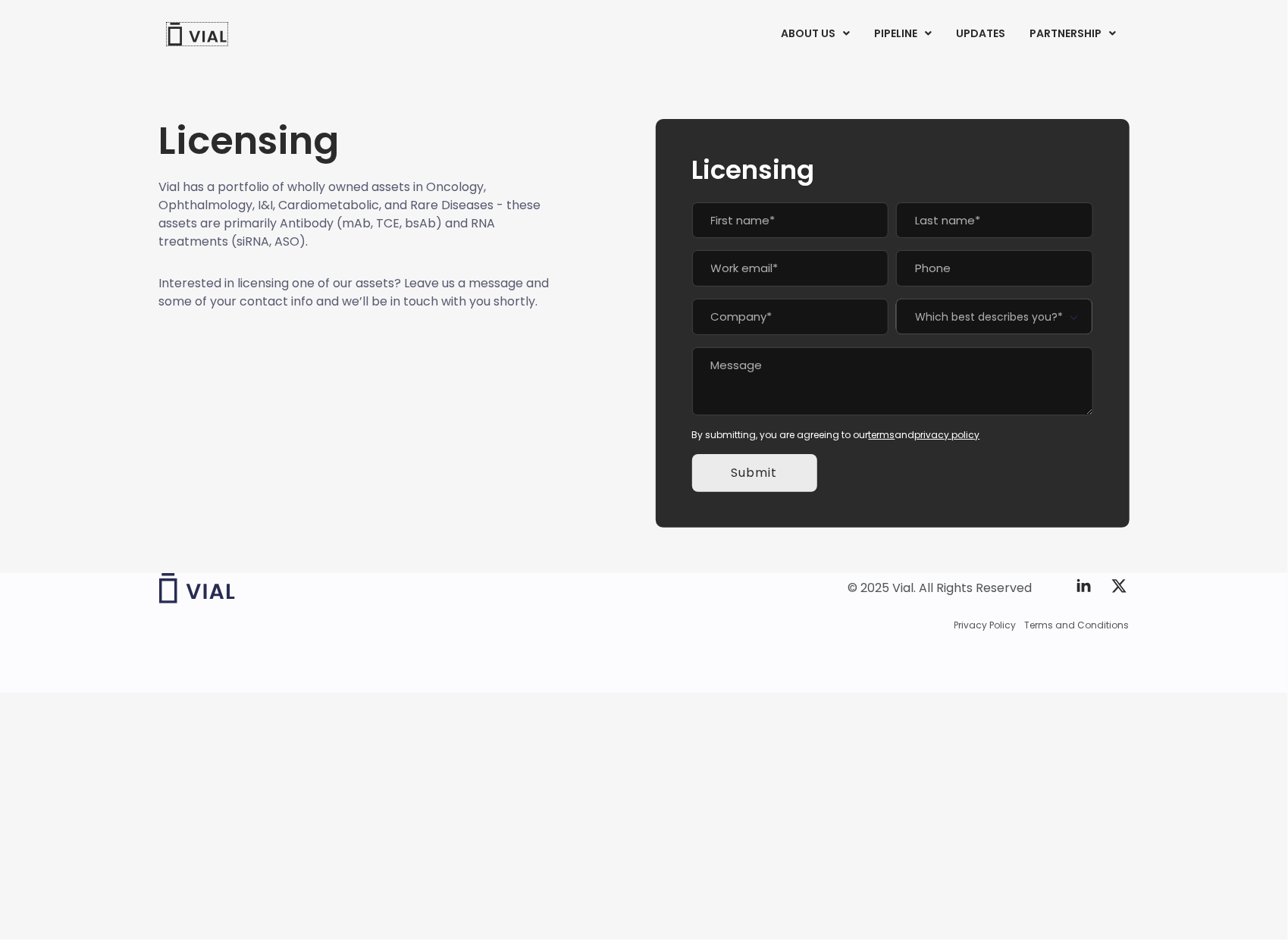
click at [186, 38] on img at bounding box center [197, 34] width 61 height 23
